Goal: Information Seeking & Learning: Learn about a topic

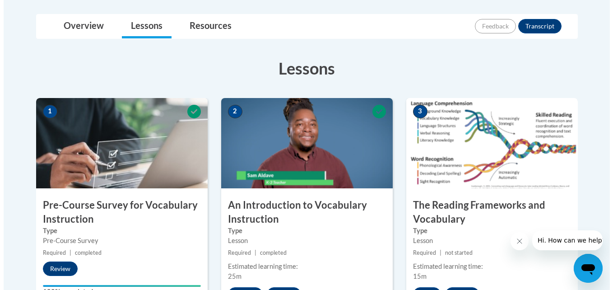
scroll to position [292, 0]
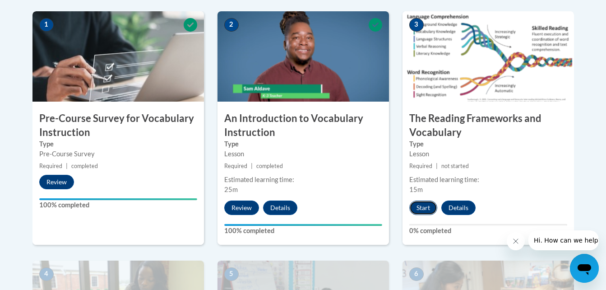
click at [423, 204] on button "Start" at bounding box center [423, 207] width 28 height 14
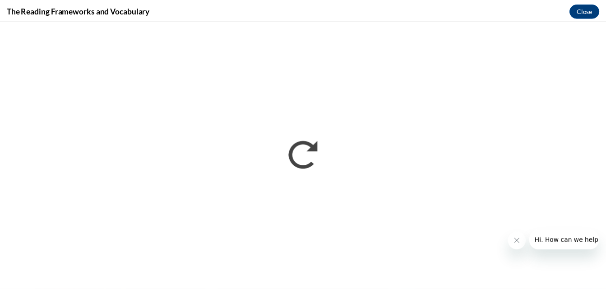
scroll to position [0, 0]
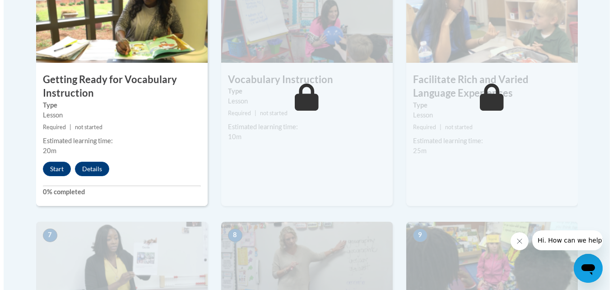
scroll to position [584, 0]
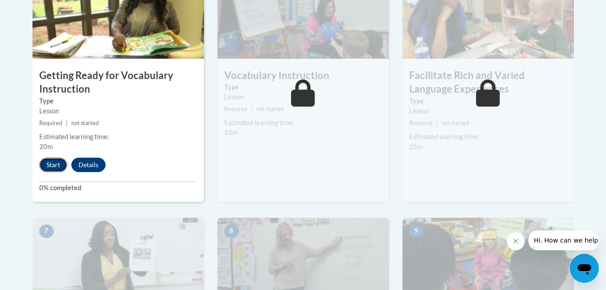
click at [51, 165] on button "Start" at bounding box center [53, 164] width 28 height 14
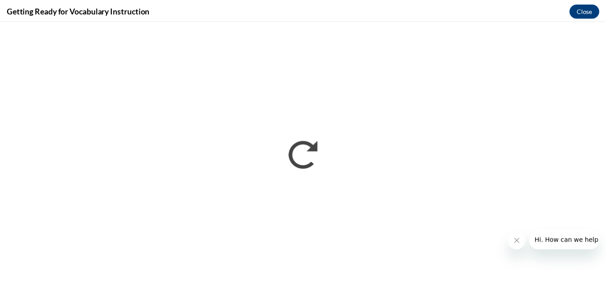
scroll to position [0, 0]
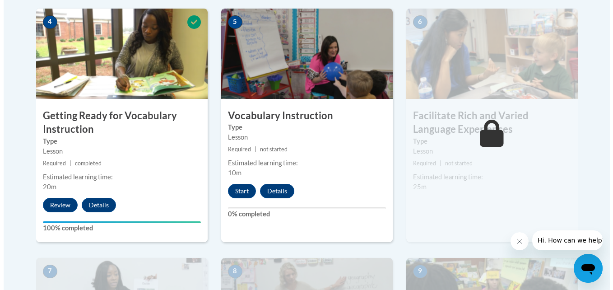
scroll to position [548, 0]
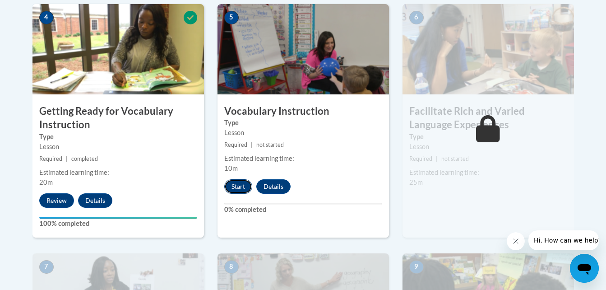
click at [238, 186] on button "Start" at bounding box center [238, 186] width 28 height 14
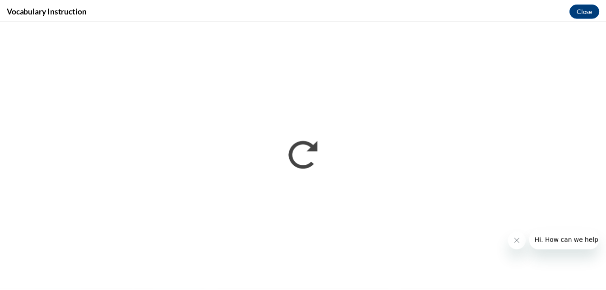
scroll to position [0, 0]
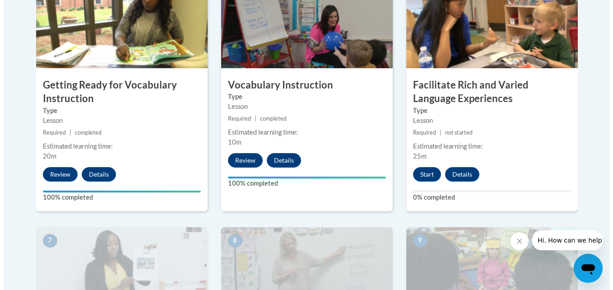
scroll to position [577, 0]
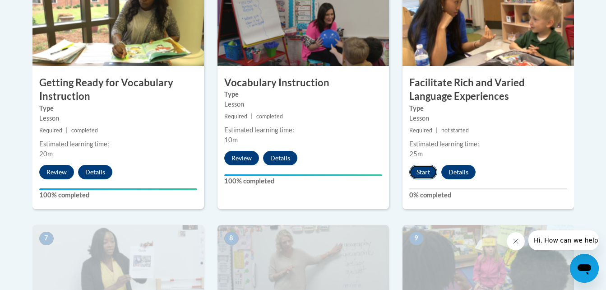
click at [425, 169] on button "Start" at bounding box center [423, 172] width 28 height 14
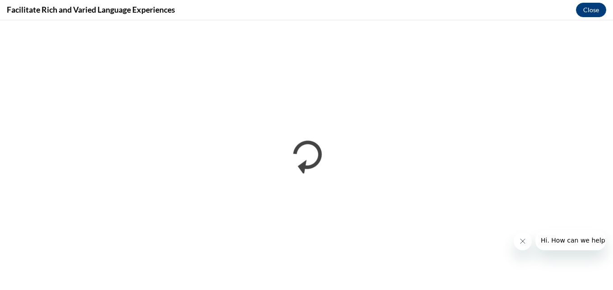
scroll to position [0, 0]
